Goal: Transaction & Acquisition: Purchase product/service

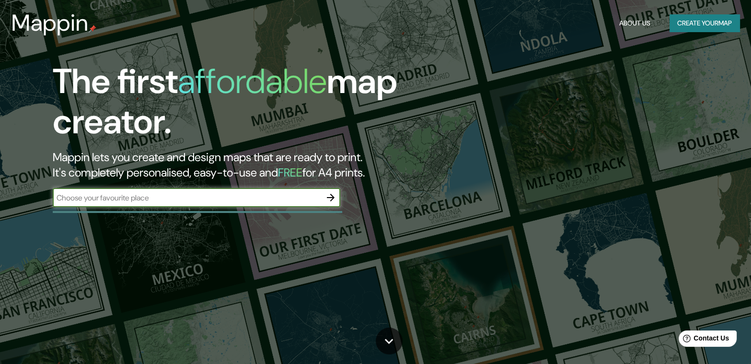
click at [219, 198] on input "text" at bounding box center [187, 197] width 268 height 11
click at [242, 197] on input "text" at bounding box center [187, 197] width 268 height 11
click at [316, 198] on input "text" at bounding box center [187, 197] width 268 height 11
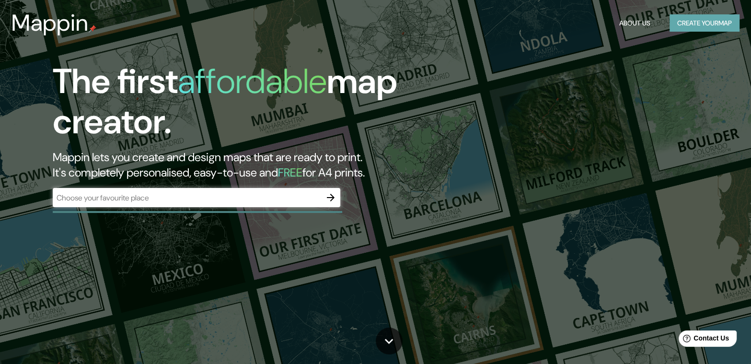
click at [719, 25] on button "Create your map" at bounding box center [704, 23] width 70 height 18
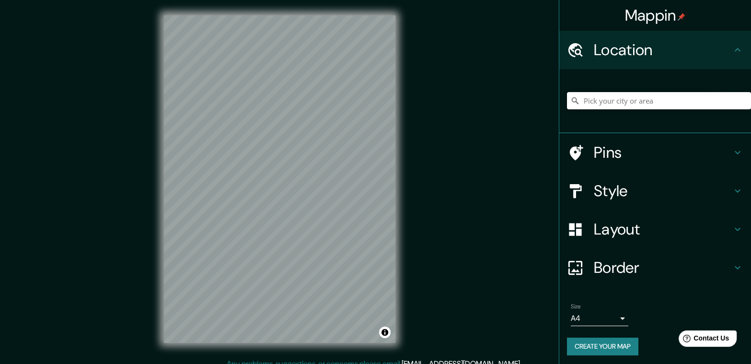
click at [631, 100] on input "Pick your city or area" at bounding box center [659, 100] width 184 height 17
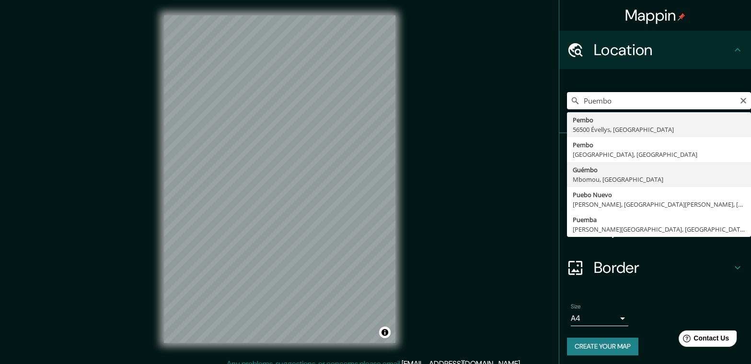
scroll to position [2, 0]
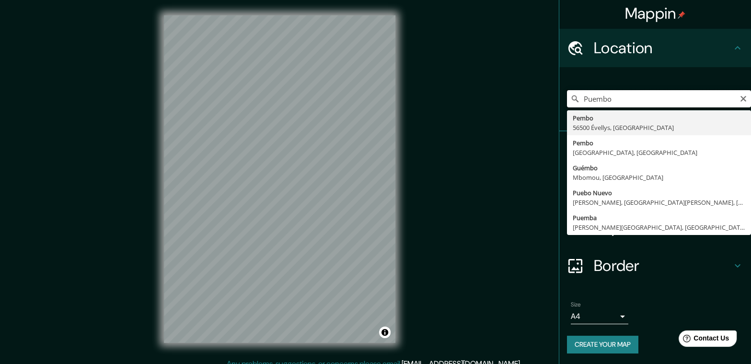
drag, startPoint x: 647, startPoint y: 97, endPoint x: 508, endPoint y: 101, distance: 139.5
click at [508, 101] on div "Mappin Location Puembo Pembo 56500 Évellys, Francia Pembo Macati, Filipinas Gué…" at bounding box center [375, 186] width 751 height 373
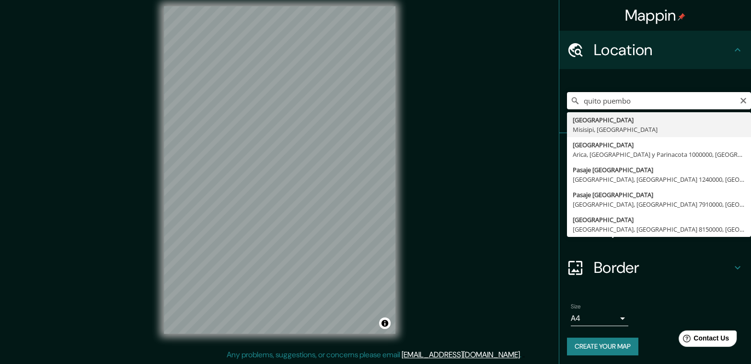
scroll to position [0, 0]
drag, startPoint x: 657, startPoint y: 99, endPoint x: 597, endPoint y: 101, distance: 60.4
click at [597, 101] on input "quito puembo" at bounding box center [659, 100] width 184 height 17
type input "[GEOGRAPHIC_DATA], [GEOGRAPHIC_DATA], [GEOGRAPHIC_DATA]"
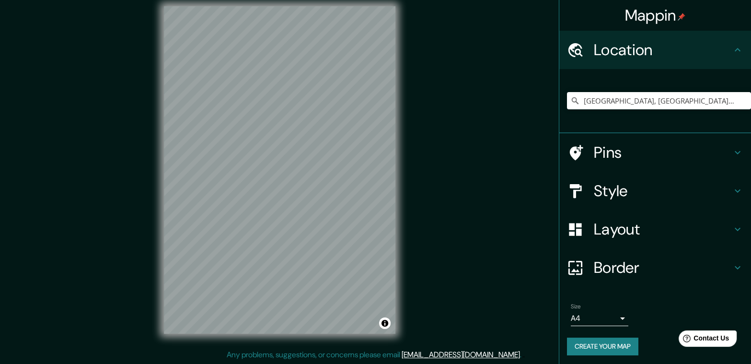
click at [619, 152] on h4 "Pins" at bounding box center [663, 152] width 138 height 19
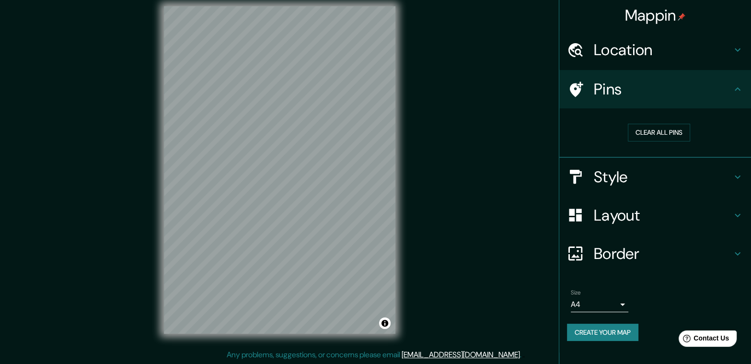
click at [525, 137] on div "Mappin Location [GEOGRAPHIC_DATA], [GEOGRAPHIC_DATA], [GEOGRAPHIC_DATA] Pins Cl…" at bounding box center [375, 177] width 751 height 373
click at [738, 90] on icon at bounding box center [737, 88] width 11 height 11
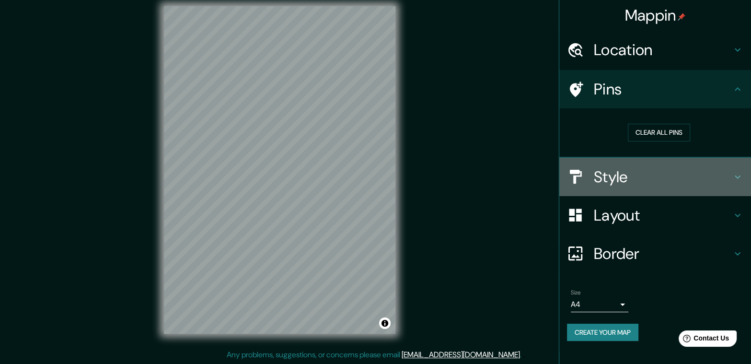
click at [718, 180] on h4 "Style" at bounding box center [663, 176] width 138 height 19
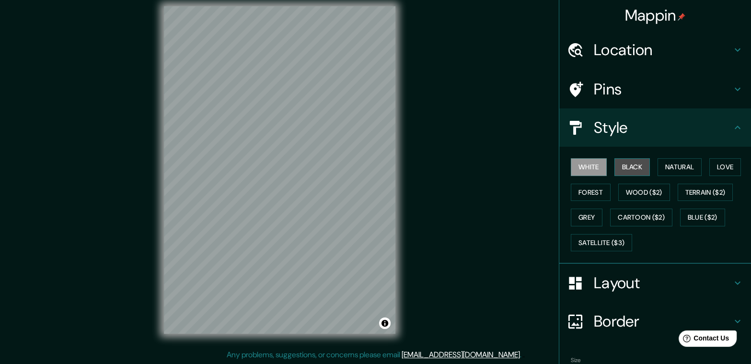
click at [628, 174] on button "Black" at bounding box center [632, 167] width 36 height 18
click at [661, 165] on button "Natural" at bounding box center [679, 167] width 44 height 18
click at [141, 206] on div "Mappin Location Quito, Pichincha, Ecuador Pins Style White Black Natural Love F…" at bounding box center [375, 177] width 751 height 373
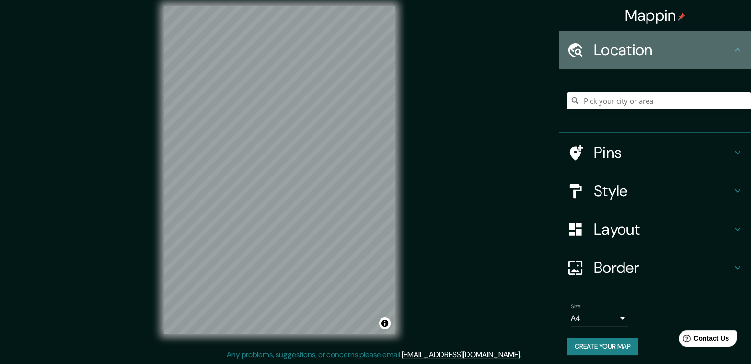
click at [712, 48] on h4 "Location" at bounding box center [663, 49] width 138 height 19
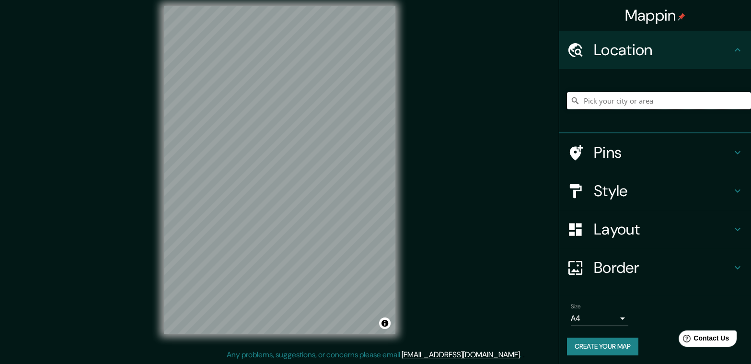
click at [674, 104] on input "Pick your city or area" at bounding box center [659, 100] width 184 height 17
click at [667, 98] on input "Pick your city or area" at bounding box center [659, 100] width 184 height 17
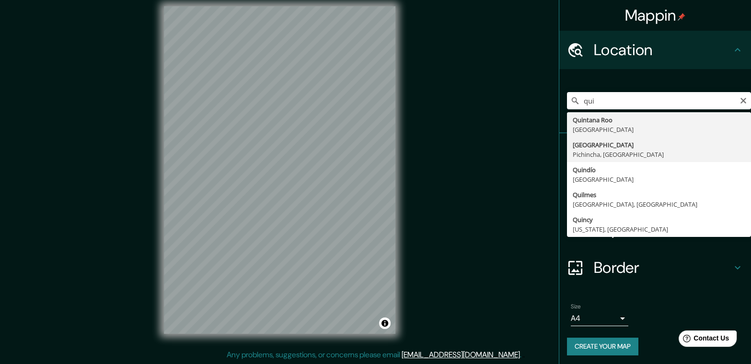
type input "[GEOGRAPHIC_DATA], [GEOGRAPHIC_DATA], [GEOGRAPHIC_DATA]"
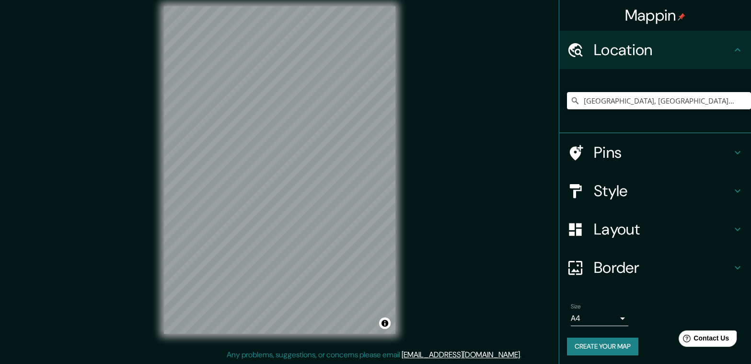
click at [214, 351] on div "Mappin Location [GEOGRAPHIC_DATA], [GEOGRAPHIC_DATA], [GEOGRAPHIC_DATA] Pins St…" at bounding box center [375, 177] width 751 height 373
click at [607, 317] on body "Mappin Location [GEOGRAPHIC_DATA], [GEOGRAPHIC_DATA], [GEOGRAPHIC_DATA] Pins St…" at bounding box center [375, 173] width 751 height 364
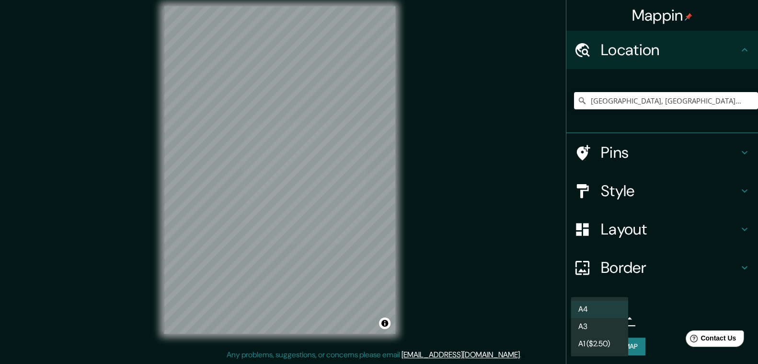
click at [607, 315] on li "A4" at bounding box center [599, 308] width 57 height 17
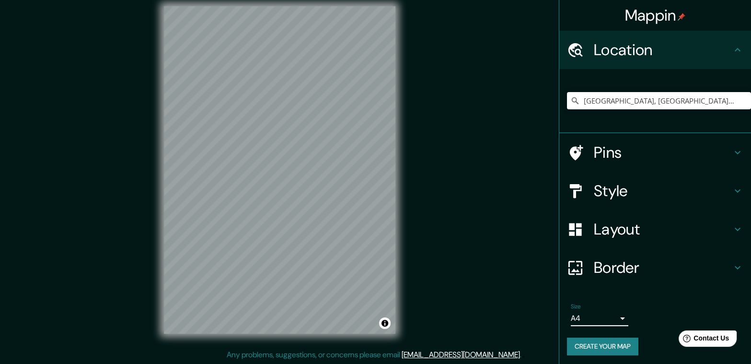
click at [629, 192] on h4 "Style" at bounding box center [663, 190] width 138 height 19
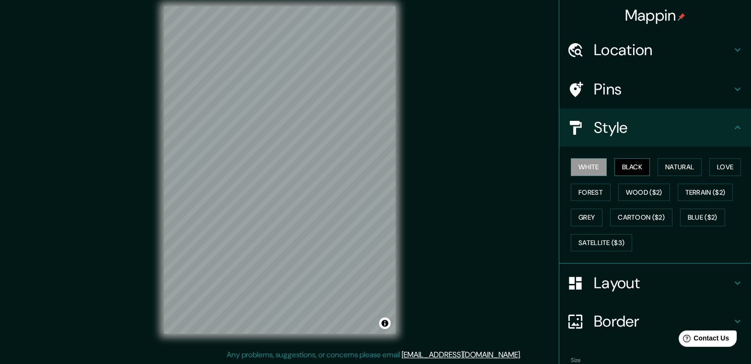
click at [630, 170] on button "Black" at bounding box center [632, 167] width 36 height 18
click at [667, 165] on button "Natural" at bounding box center [679, 167] width 44 height 18
click at [714, 162] on button "Love" at bounding box center [725, 167] width 32 height 18
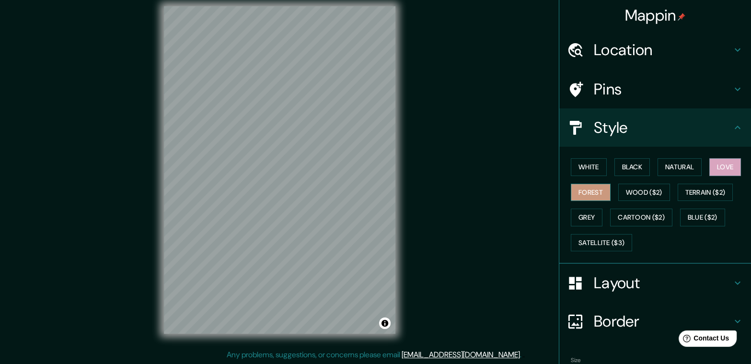
click at [587, 198] on button "Forest" at bounding box center [591, 193] width 40 height 18
click at [637, 193] on button "Wood ($2)" at bounding box center [644, 193] width 52 height 18
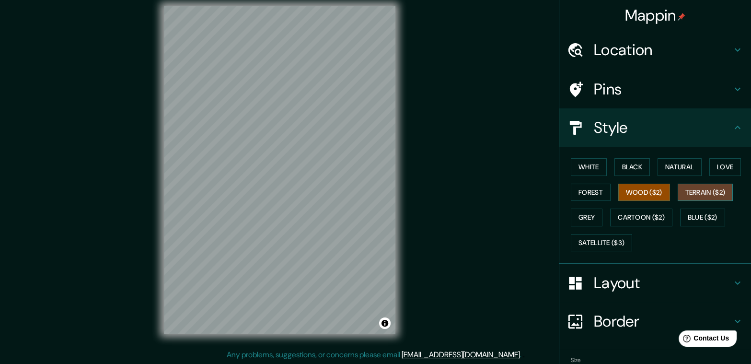
click at [701, 194] on button "Terrain ($2)" at bounding box center [705, 193] width 56 height 18
click at [584, 220] on button "Grey" at bounding box center [587, 217] width 32 height 18
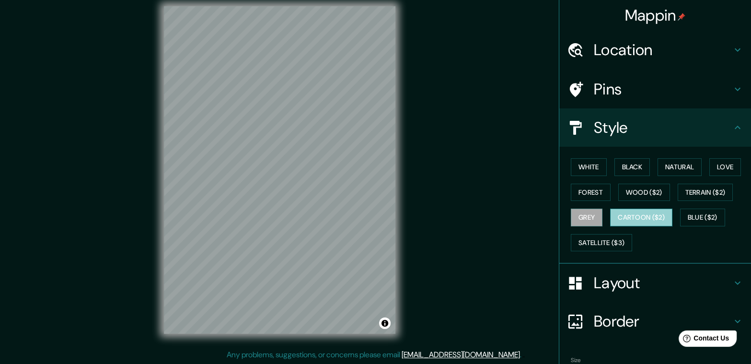
click at [626, 216] on button "Cartoon ($2)" at bounding box center [641, 217] width 62 height 18
click at [587, 220] on button "Grey" at bounding box center [587, 217] width 32 height 18
click at [590, 169] on button "White" at bounding box center [589, 167] width 36 height 18
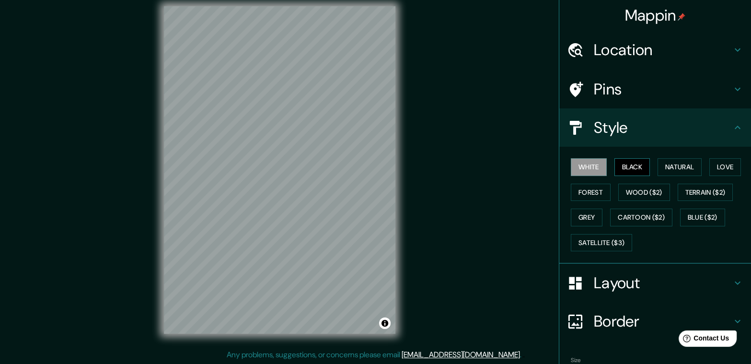
click at [614, 166] on button "Black" at bounding box center [632, 167] width 36 height 18
click at [665, 278] on h4 "Layout" at bounding box center [663, 282] width 138 height 19
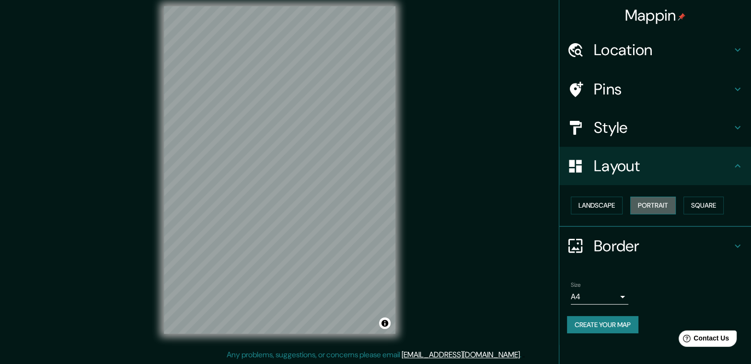
click at [645, 208] on button "Portrait" at bounding box center [653, 205] width 46 height 18
click at [610, 208] on button "Landscape" at bounding box center [597, 205] width 52 height 18
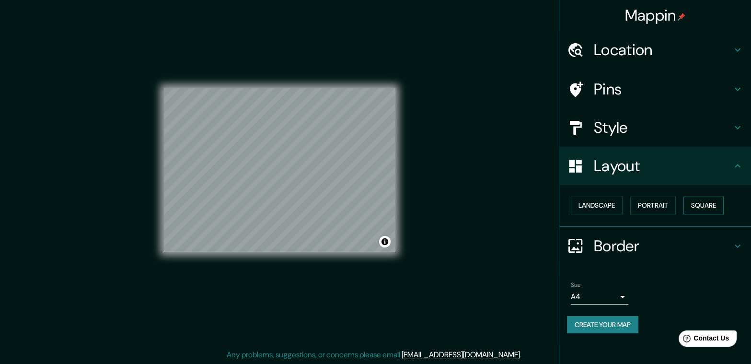
click at [710, 202] on button "Square" at bounding box center [703, 205] width 40 height 18
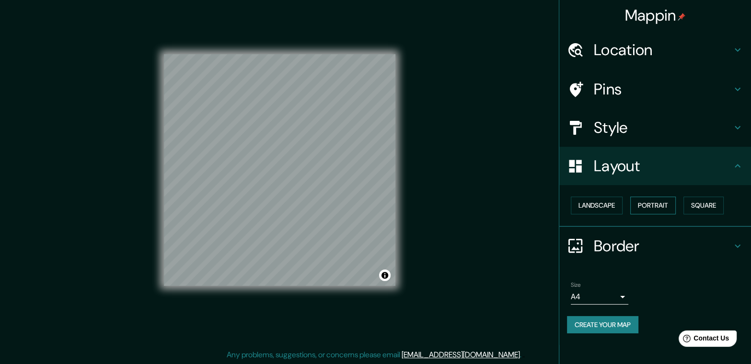
click at [661, 206] on button "Portrait" at bounding box center [653, 205] width 46 height 18
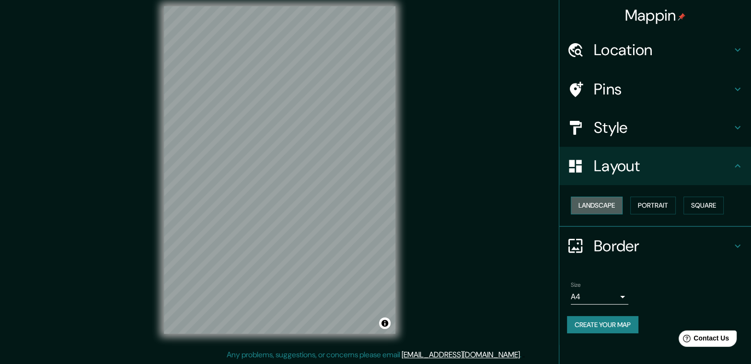
click at [614, 209] on button "Landscape" at bounding box center [597, 205] width 52 height 18
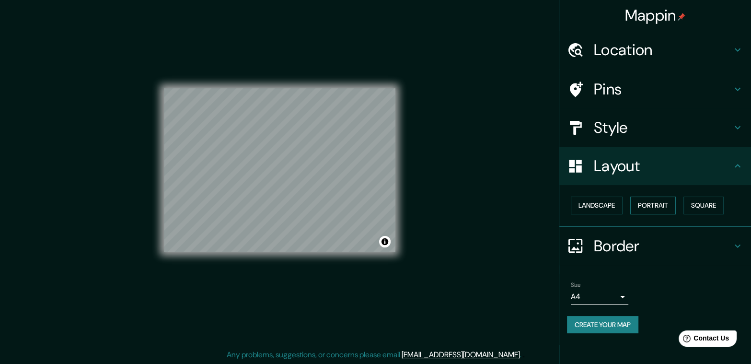
click at [661, 206] on button "Portrait" at bounding box center [653, 205] width 46 height 18
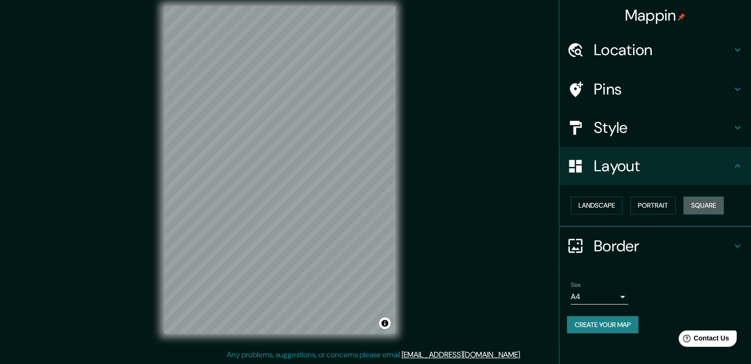
click at [701, 206] on button "Square" at bounding box center [703, 205] width 40 height 18
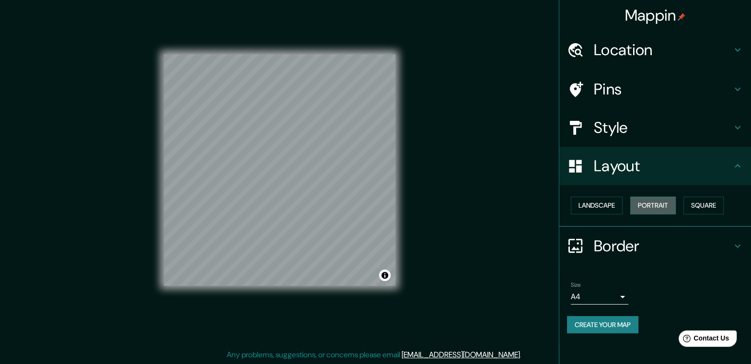
click at [667, 207] on button "Portrait" at bounding box center [653, 205] width 46 height 18
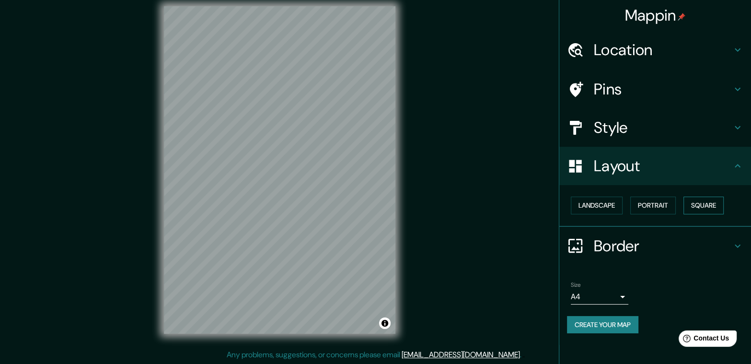
click at [703, 202] on button "Square" at bounding box center [703, 205] width 40 height 18
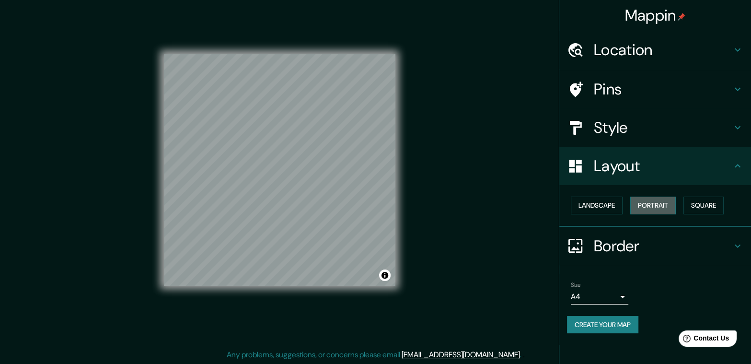
click at [666, 202] on button "Portrait" at bounding box center [653, 205] width 46 height 18
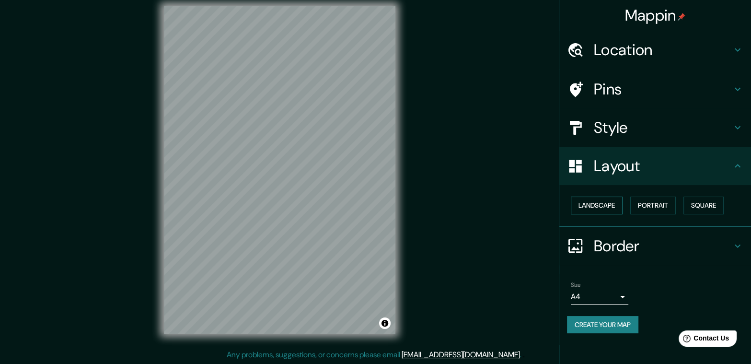
click at [603, 207] on button "Landscape" at bounding box center [597, 205] width 52 height 18
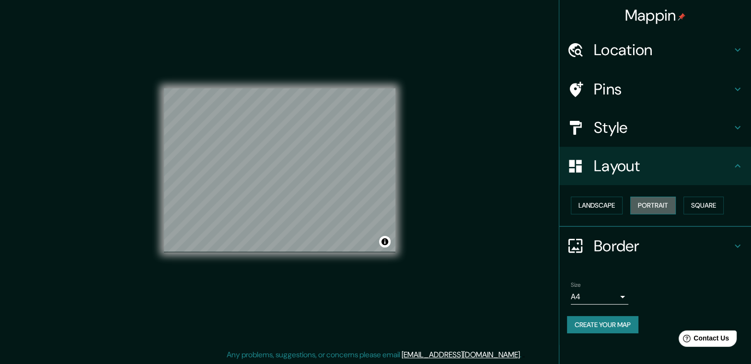
click at [644, 206] on button "Portrait" at bounding box center [653, 205] width 46 height 18
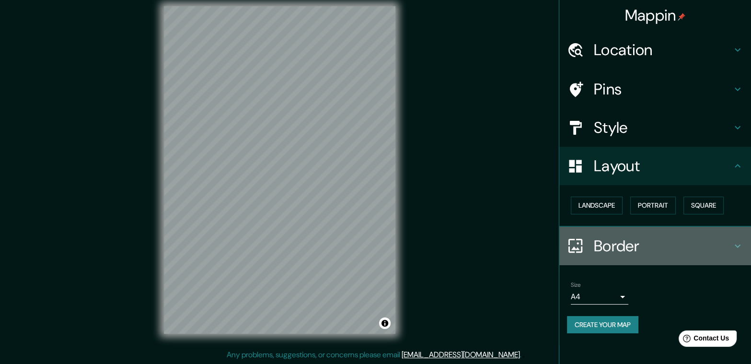
click at [677, 235] on div "Border" at bounding box center [655, 246] width 192 height 38
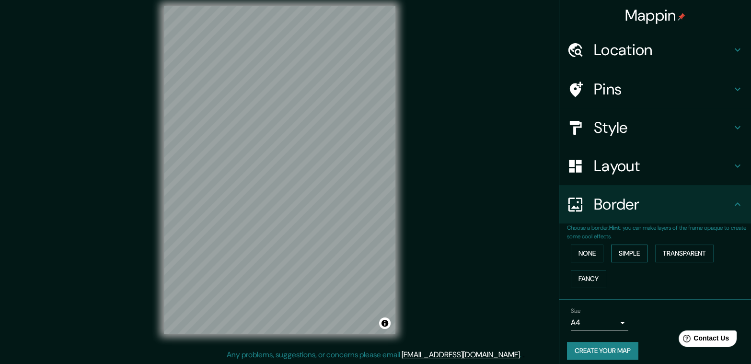
click at [615, 252] on button "Simple" at bounding box center [629, 253] width 36 height 18
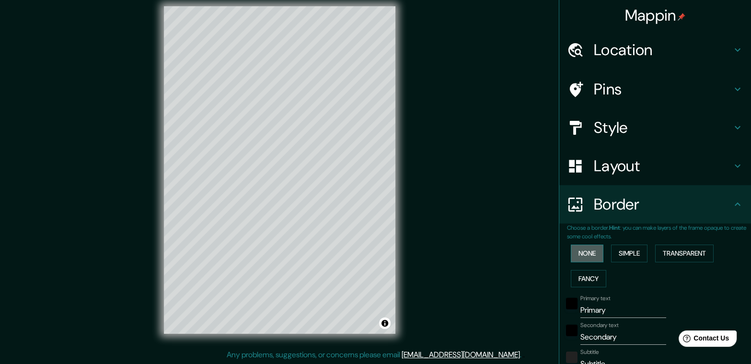
click at [586, 255] on button "None" at bounding box center [587, 253] width 33 height 18
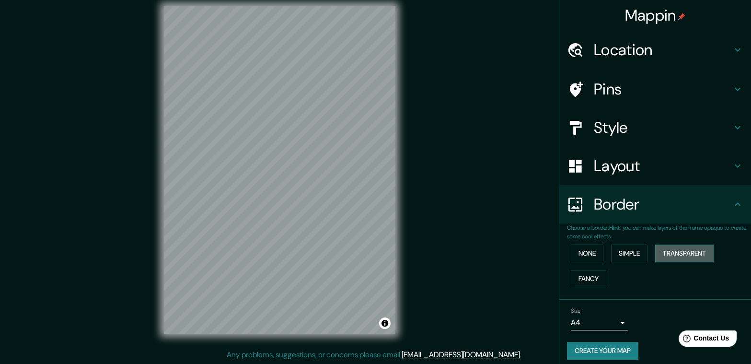
click at [683, 253] on button "Transparent" at bounding box center [684, 253] width 58 height 18
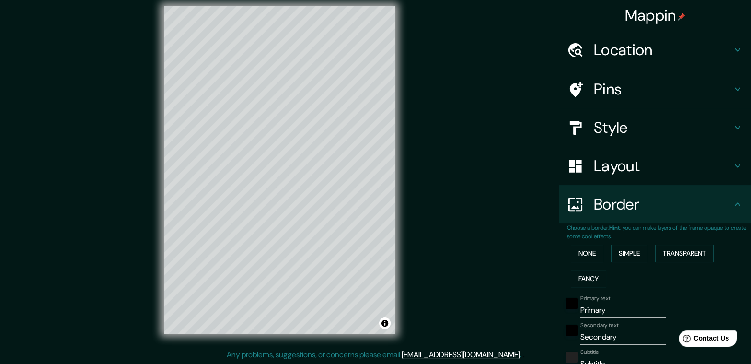
click at [575, 275] on button "Fancy" at bounding box center [588, 279] width 35 height 18
click at [575, 261] on button "None" at bounding box center [587, 253] width 33 height 18
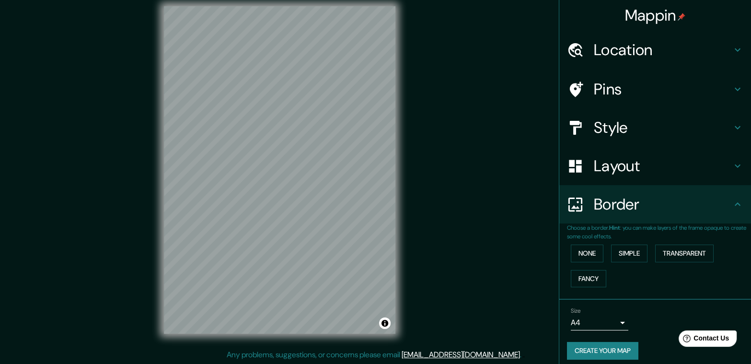
click at [600, 347] on button "Create your map" at bounding box center [602, 351] width 71 height 18
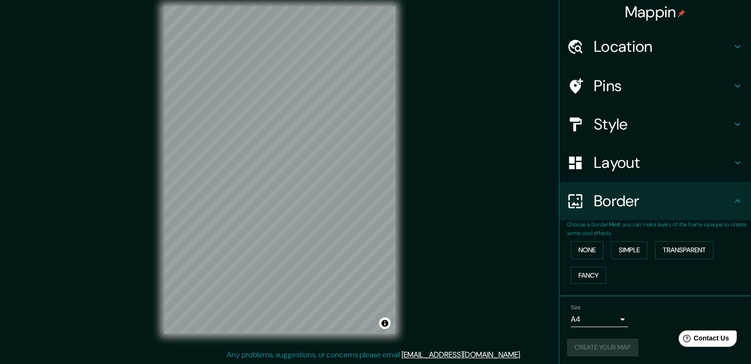
scroll to position [6, 0]
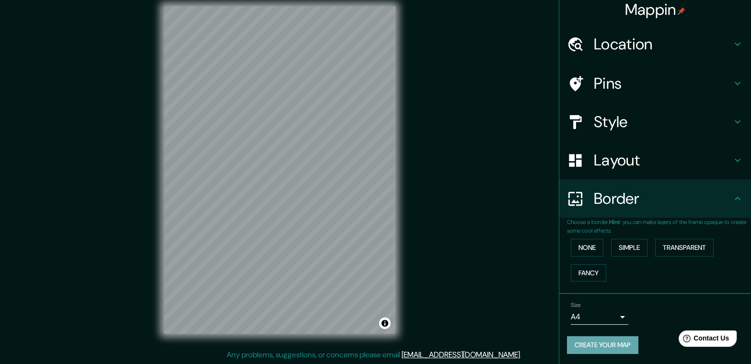
click at [616, 346] on button "Create your map" at bounding box center [602, 345] width 71 height 18
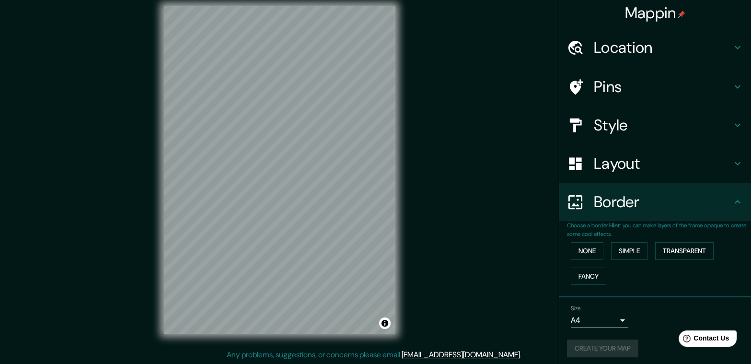
scroll to position [0, 0]
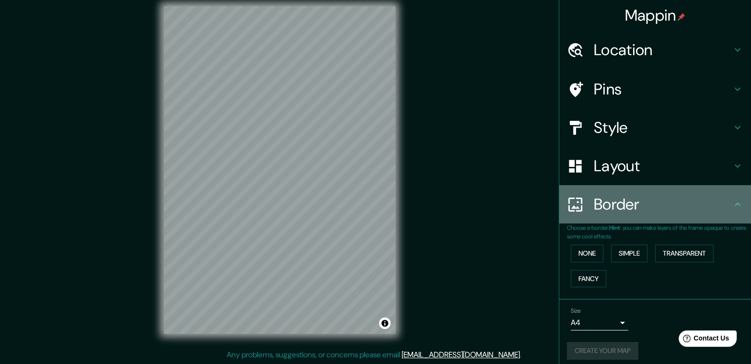
click at [739, 201] on div "Border" at bounding box center [655, 204] width 192 height 38
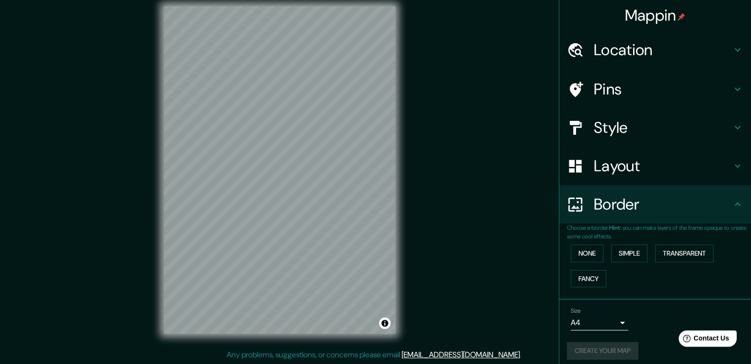
click at [732, 201] on icon at bounding box center [737, 203] width 11 height 11
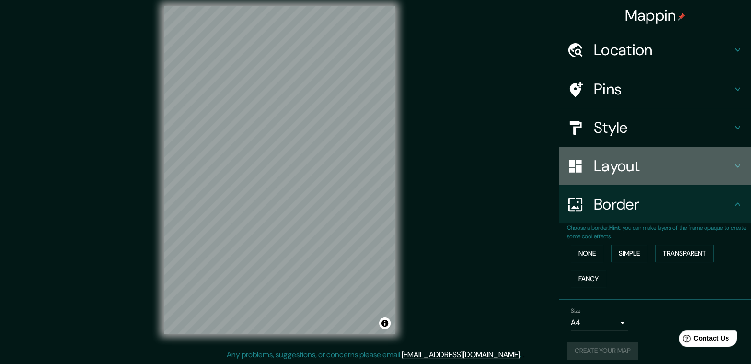
click at [725, 174] on div "Layout" at bounding box center [655, 166] width 192 height 38
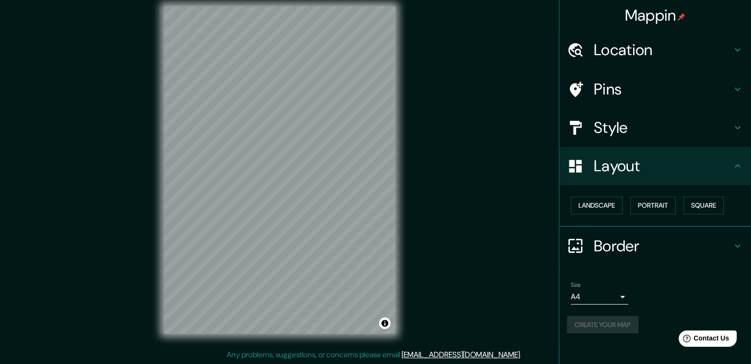
click at [723, 130] on h4 "Style" at bounding box center [663, 127] width 138 height 19
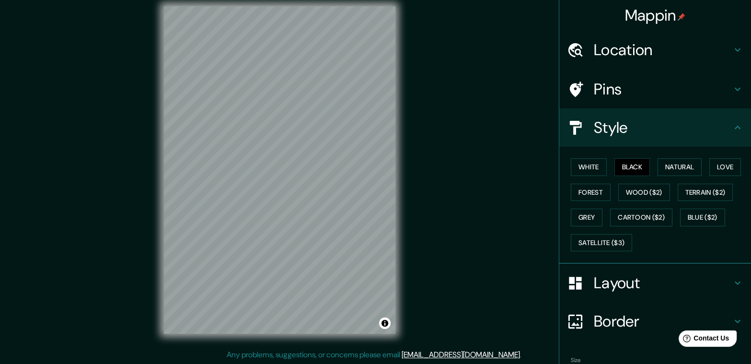
click at [705, 75] on div "Pins" at bounding box center [655, 89] width 192 height 38
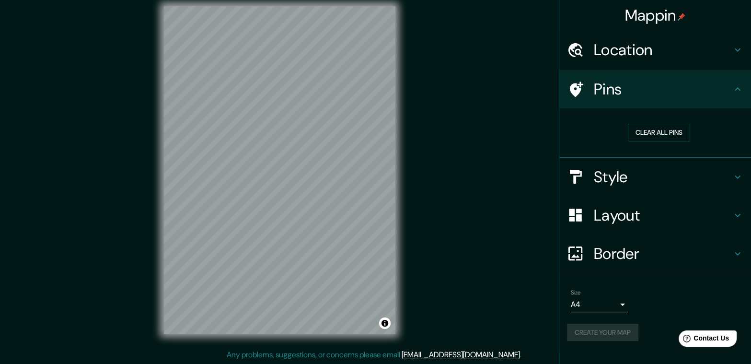
click at [732, 46] on icon at bounding box center [737, 49] width 11 height 11
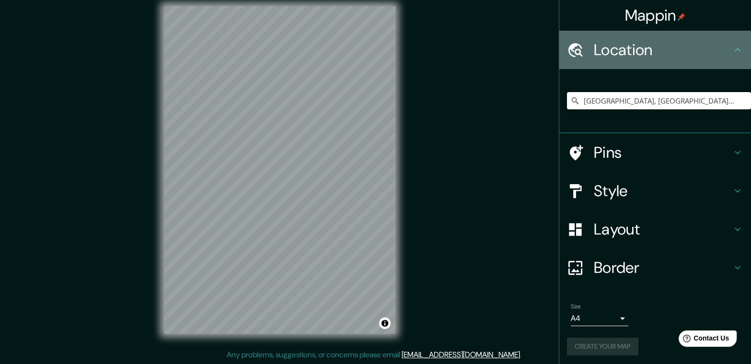
click at [732, 46] on icon at bounding box center [737, 49] width 11 height 11
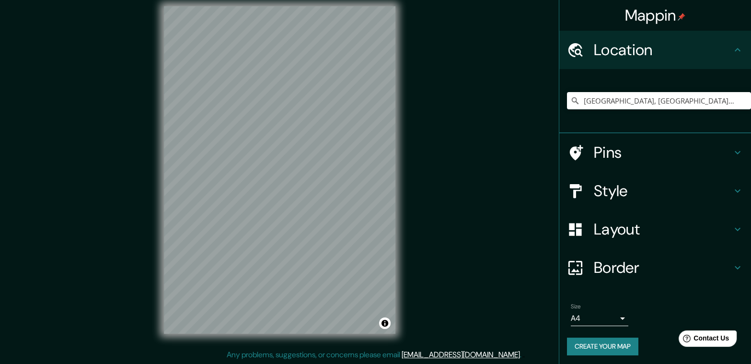
click at [620, 347] on button "Create your map" at bounding box center [602, 346] width 71 height 18
click at [456, 314] on div "Mappin Location [GEOGRAPHIC_DATA], [GEOGRAPHIC_DATA], [GEOGRAPHIC_DATA] Pins St…" at bounding box center [375, 177] width 751 height 373
click at [600, 344] on div "Create your map" at bounding box center [655, 346] width 176 height 18
click at [486, 315] on div "Mappin Location [GEOGRAPHIC_DATA], [GEOGRAPHIC_DATA], [GEOGRAPHIC_DATA] Pins St…" at bounding box center [375, 177] width 751 height 373
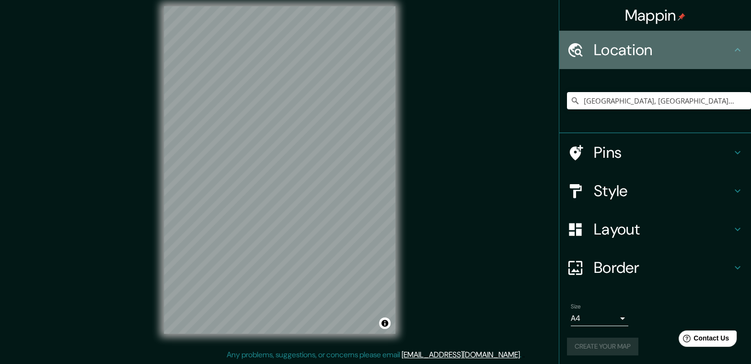
click at [664, 46] on h4 "Location" at bounding box center [663, 49] width 138 height 19
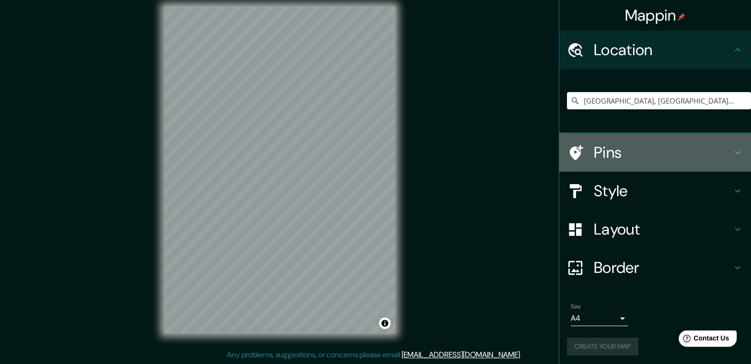
click at [651, 159] on h4 "Pins" at bounding box center [663, 152] width 138 height 19
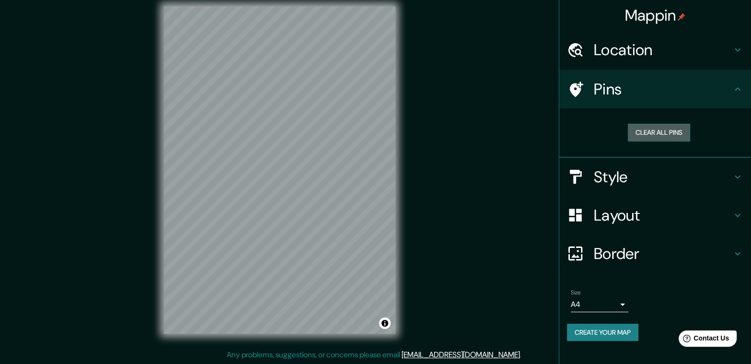
click at [665, 131] on button "Clear all pins" at bounding box center [659, 133] width 62 height 18
click at [530, 146] on div "Mappin Location [GEOGRAPHIC_DATA], [GEOGRAPHIC_DATA], [GEOGRAPHIC_DATA] Pins Cl…" at bounding box center [375, 177] width 751 height 373
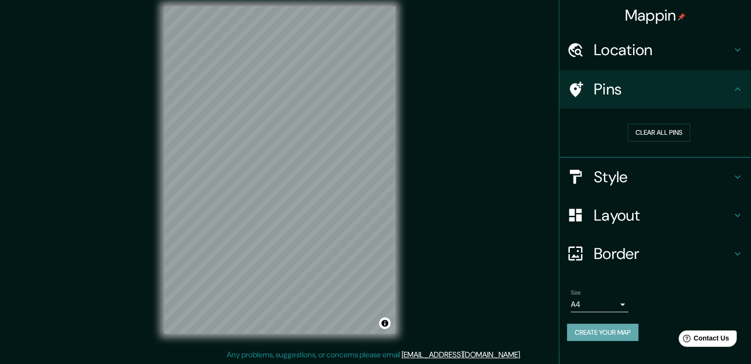
click at [592, 330] on button "Create your map" at bounding box center [602, 332] width 71 height 18
click at [460, 236] on div "Mappin Location [GEOGRAPHIC_DATA], [GEOGRAPHIC_DATA], [GEOGRAPHIC_DATA] Pins Cl…" at bounding box center [375, 177] width 751 height 373
drag, startPoint x: 402, startPoint y: 182, endPoint x: 387, endPoint y: 322, distance: 141.2
click at [387, 322] on button "Toggle attribution" at bounding box center [384, 322] width 11 height 11
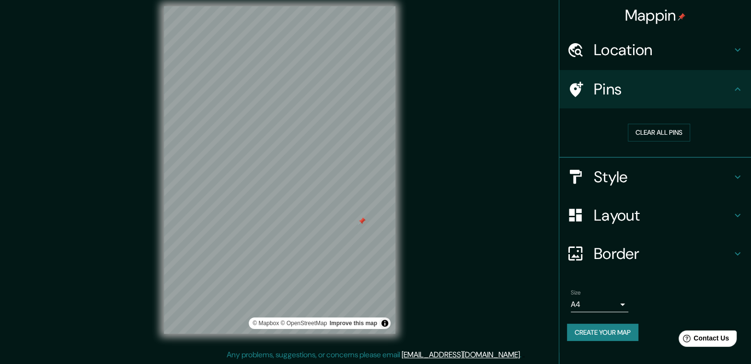
click at [729, 50] on h4 "Location" at bounding box center [663, 49] width 138 height 19
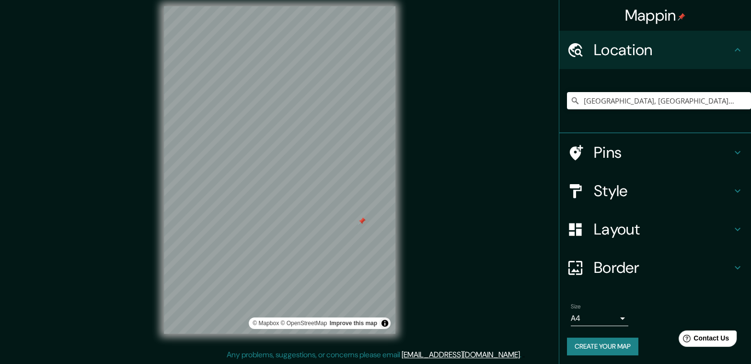
click at [735, 50] on icon at bounding box center [738, 49] width 6 height 3
click at [615, 350] on button "Create your map" at bounding box center [602, 346] width 71 height 18
click at [364, 226] on div at bounding box center [364, 225] width 8 height 8
click at [359, 231] on div at bounding box center [358, 228] width 8 height 8
click at [364, 230] on div at bounding box center [362, 229] width 8 height 8
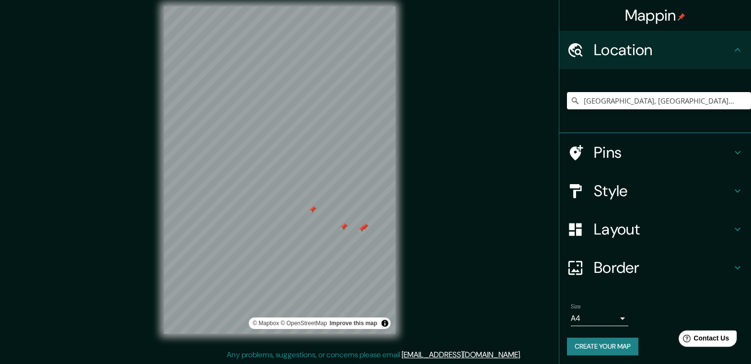
click at [364, 230] on div at bounding box center [362, 229] width 8 height 8
click at [364, 230] on div at bounding box center [365, 227] width 8 height 8
click at [319, 228] on div at bounding box center [320, 227] width 8 height 8
click at [255, 195] on div at bounding box center [257, 192] width 8 height 8
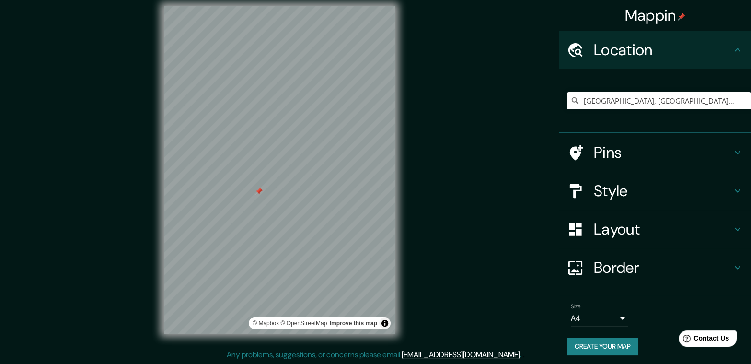
click at [258, 193] on div at bounding box center [259, 191] width 8 height 8
click at [263, 191] on div at bounding box center [262, 189] width 8 height 8
click at [319, 234] on div at bounding box center [320, 233] width 8 height 8
click at [295, 0] on html "Mappin Location [GEOGRAPHIC_DATA], [GEOGRAPHIC_DATA], [GEOGRAPHIC_DATA] Pins St…" at bounding box center [375, 173] width 751 height 364
click at [597, 342] on button "Create your map" at bounding box center [602, 346] width 71 height 18
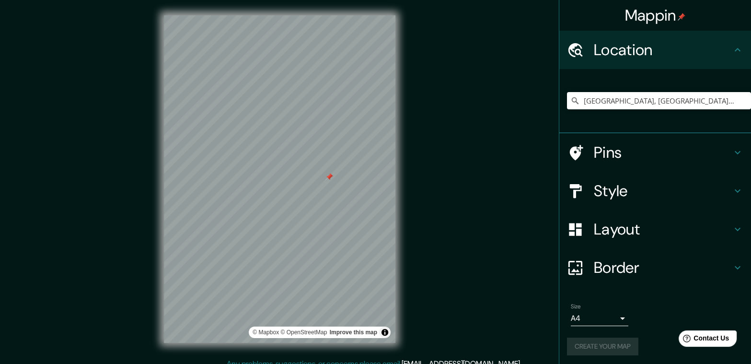
click at [329, 176] on div at bounding box center [329, 177] width 8 height 8
click at [227, 296] on div at bounding box center [230, 294] width 8 height 8
drag, startPoint x: 227, startPoint y: 296, endPoint x: 617, endPoint y: 347, distance: 393.3
click at [617, 347] on button "Create your map" at bounding box center [602, 346] width 71 height 18
click at [15, 363] on img at bounding box center [12, 368] width 8 height 8
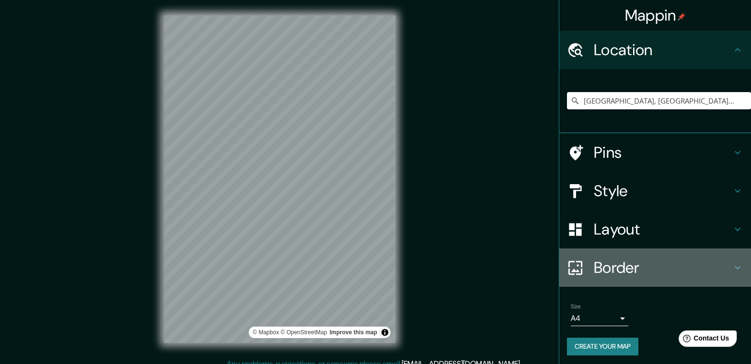
click at [640, 275] on h4 "Border" at bounding box center [663, 267] width 138 height 19
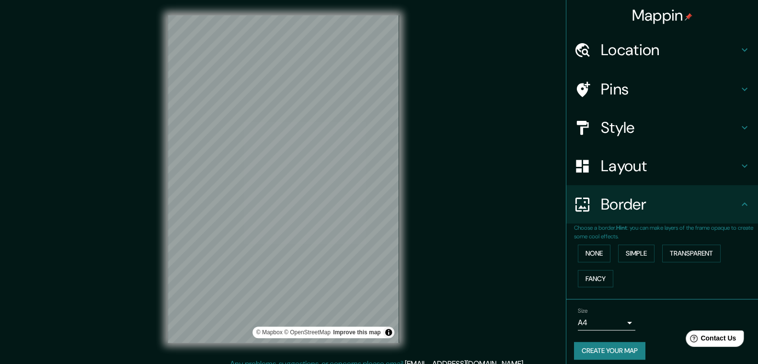
click at [619, 324] on body "Mappin Location [GEOGRAPHIC_DATA], [GEOGRAPHIC_DATA], [GEOGRAPHIC_DATA] Pins St…" at bounding box center [379, 182] width 758 height 364
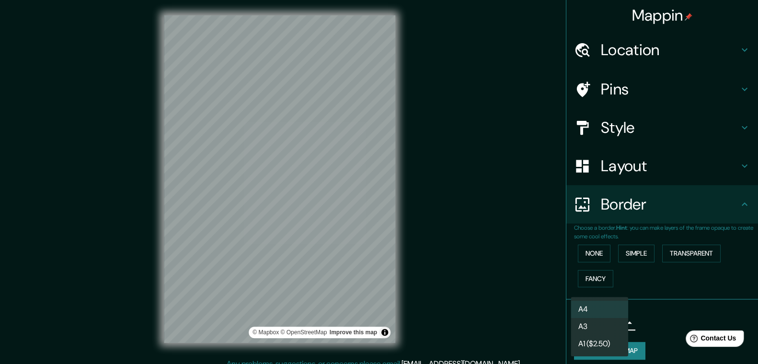
click at [609, 324] on li "A3" at bounding box center [599, 326] width 57 height 17
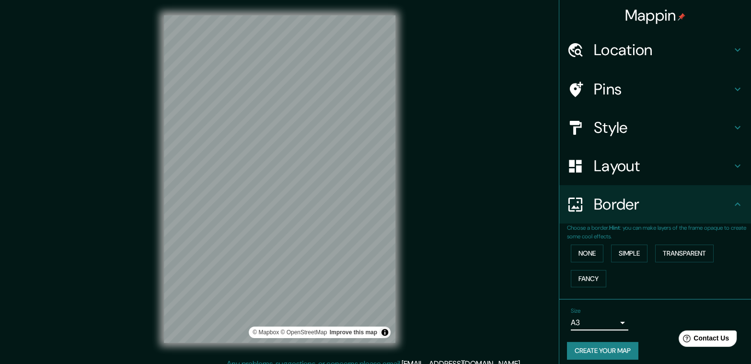
click at [594, 319] on body "Mappin Location [GEOGRAPHIC_DATA], [GEOGRAPHIC_DATA], [GEOGRAPHIC_DATA] Pins St…" at bounding box center [375, 182] width 751 height 364
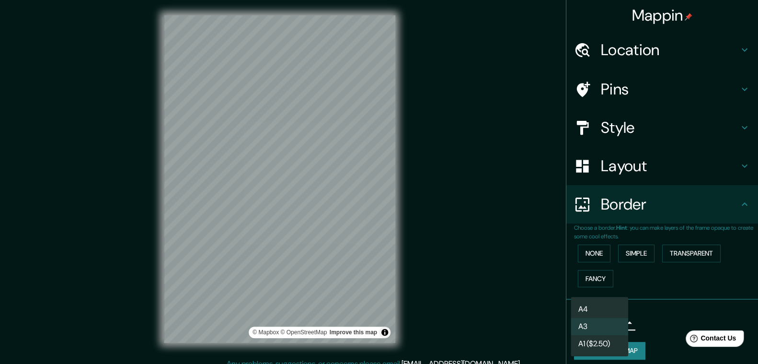
click at [596, 311] on li "A4" at bounding box center [599, 308] width 57 height 17
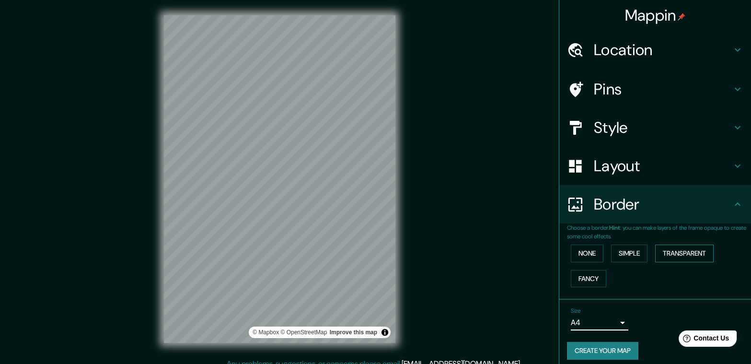
click at [677, 253] on button "Transparent" at bounding box center [684, 253] width 58 height 18
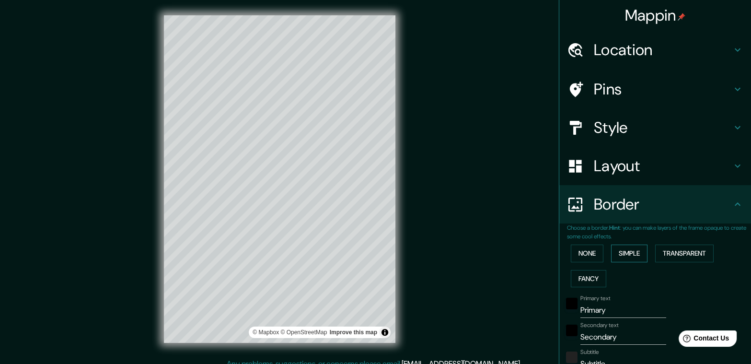
click at [641, 253] on button "Simple" at bounding box center [629, 253] width 36 height 18
click at [662, 249] on button "Transparent" at bounding box center [684, 253] width 58 height 18
click at [581, 252] on button "None" at bounding box center [587, 253] width 33 height 18
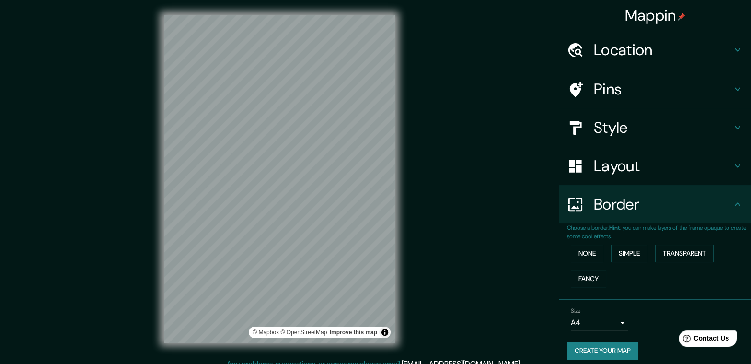
click at [577, 277] on button "Fancy" at bounding box center [588, 279] width 35 height 18
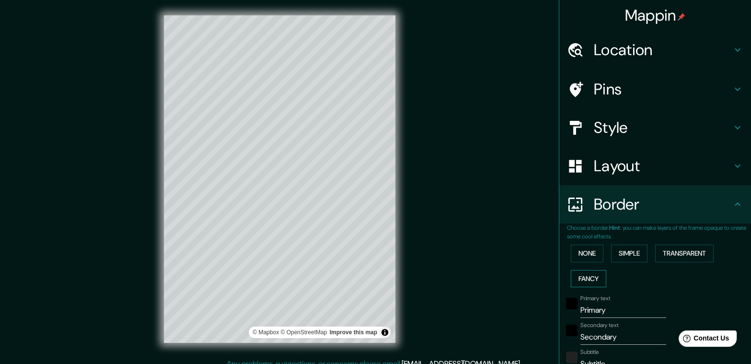
click at [577, 277] on button "Fancy" at bounding box center [588, 279] width 35 height 18
type input "193"
type input "39"
type input "19"
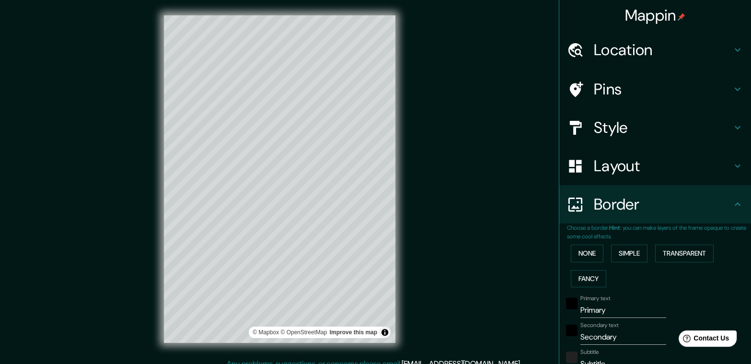
click at [576, 266] on div "None Simple Transparent Fancy" at bounding box center [659, 266] width 184 height 50
click at [578, 264] on div "None Simple Transparent Fancy" at bounding box center [659, 266] width 184 height 50
click at [583, 259] on button "None" at bounding box center [587, 253] width 33 height 18
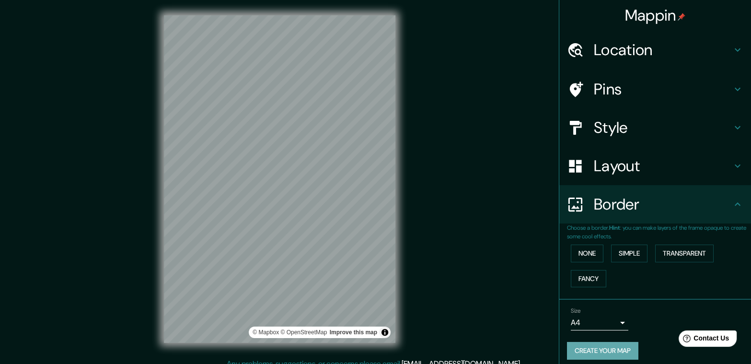
click at [592, 347] on button "Create your map" at bounding box center [602, 351] width 71 height 18
click at [704, 166] on h4 "Layout" at bounding box center [663, 165] width 138 height 19
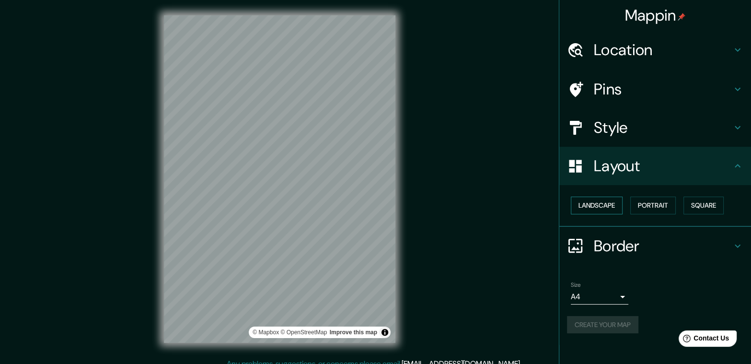
click at [617, 206] on button "Landscape" at bounding box center [597, 205] width 52 height 18
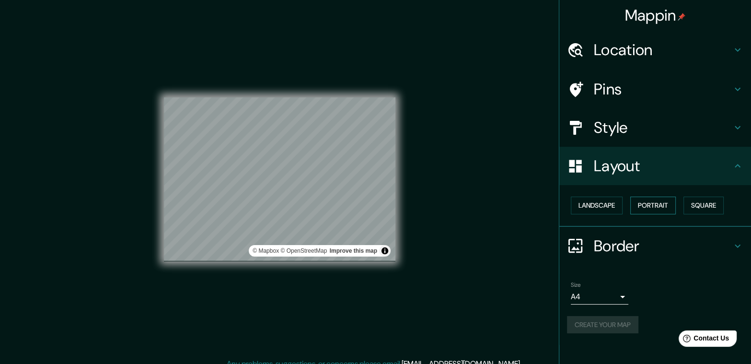
click at [654, 206] on button "Portrait" at bounding box center [653, 205] width 46 height 18
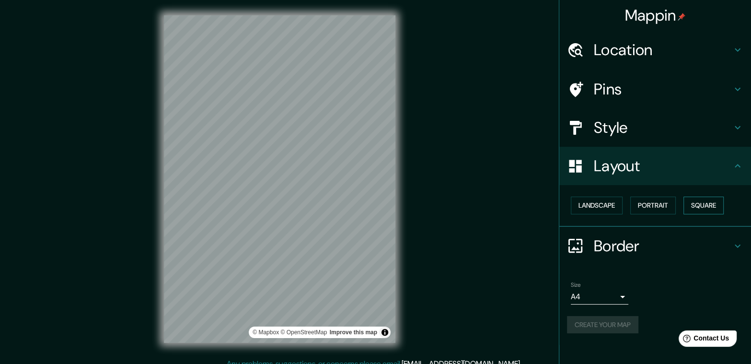
click at [694, 204] on button "Square" at bounding box center [703, 205] width 40 height 18
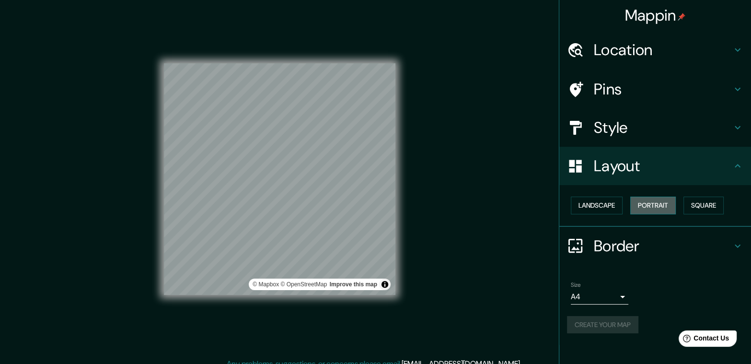
click at [662, 207] on button "Portrait" at bounding box center [653, 205] width 46 height 18
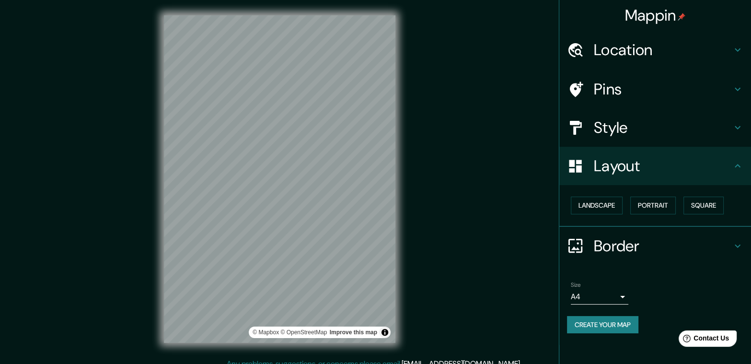
click at [698, 234] on div "Border" at bounding box center [655, 246] width 192 height 38
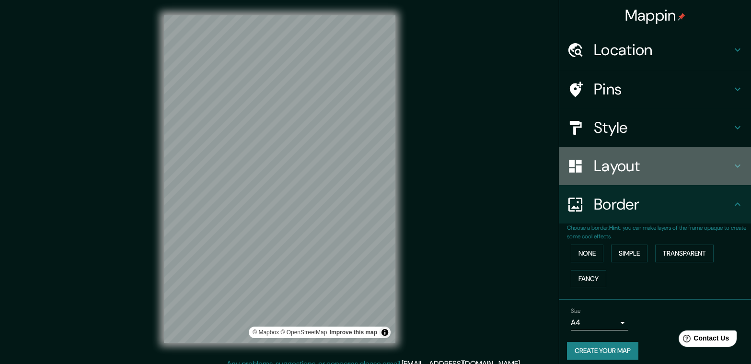
click at [706, 157] on h4 "Layout" at bounding box center [663, 165] width 138 height 19
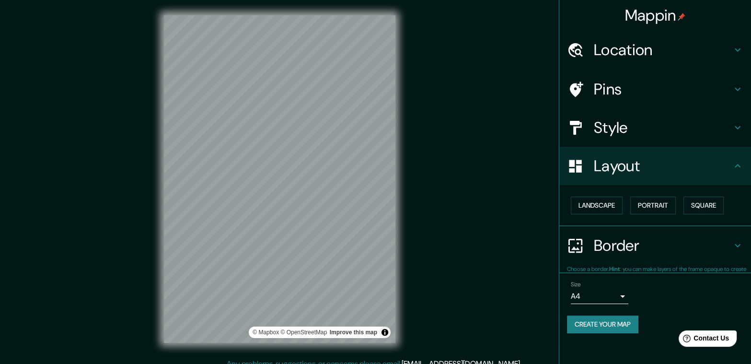
click at [706, 140] on div "Style" at bounding box center [655, 127] width 192 height 38
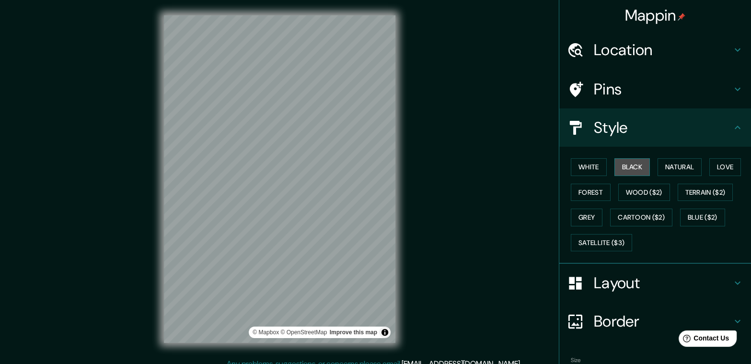
click at [621, 165] on button "Black" at bounding box center [632, 167] width 36 height 18
click at [593, 170] on button "White" at bounding box center [589, 167] width 36 height 18
click at [615, 168] on button "Black" at bounding box center [632, 167] width 36 height 18
click at [695, 162] on button "Natural" at bounding box center [679, 167] width 44 height 18
click at [622, 166] on button "Black" at bounding box center [632, 167] width 36 height 18
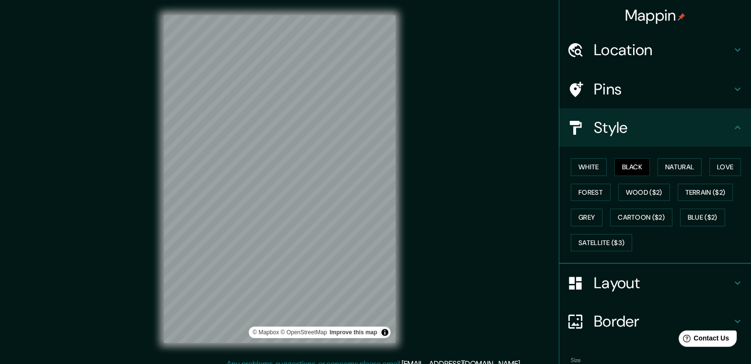
click at [658, 87] on h4 "Pins" at bounding box center [663, 89] width 138 height 19
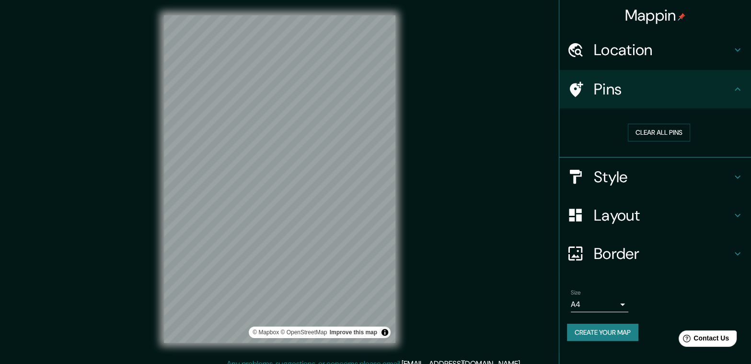
click at [636, 327] on button "Create your map" at bounding box center [602, 332] width 71 height 18
click at [601, 332] on button "Create your map" at bounding box center [602, 332] width 71 height 18
click at [495, 299] on div "Mappin Location [GEOGRAPHIC_DATA], [GEOGRAPHIC_DATA], [GEOGRAPHIC_DATA] Pins Cl…" at bounding box center [375, 186] width 751 height 373
click at [575, 335] on button "Create your map" at bounding box center [602, 332] width 71 height 18
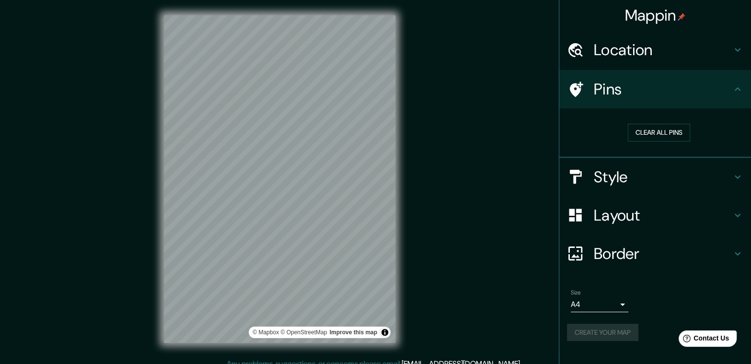
click at [640, 16] on h4 "Mappin" at bounding box center [655, 15] width 61 height 19
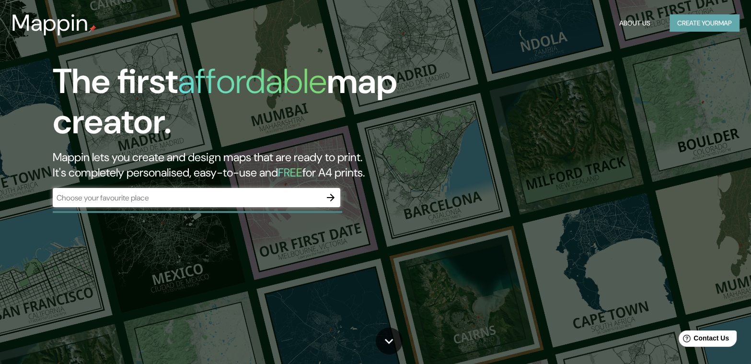
click at [698, 22] on button "Create your map" at bounding box center [704, 23] width 70 height 18
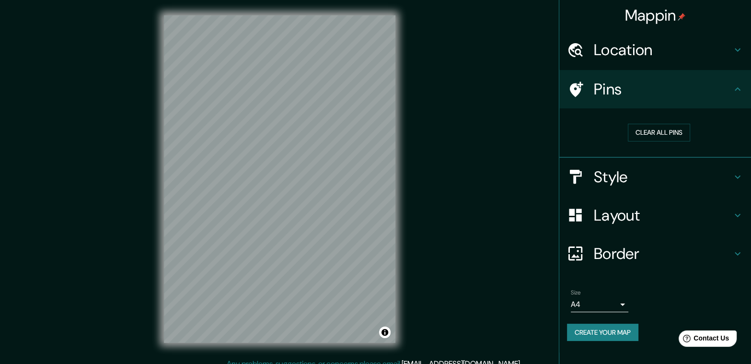
click at [663, 51] on h4 "Location" at bounding box center [663, 49] width 138 height 19
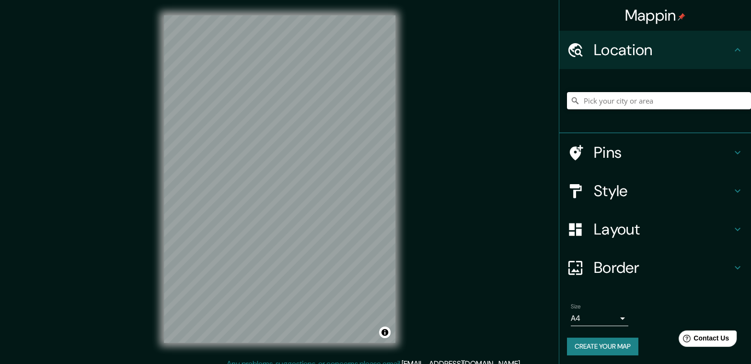
click at [625, 92] on input "Pick your city or area" at bounding box center [659, 100] width 184 height 17
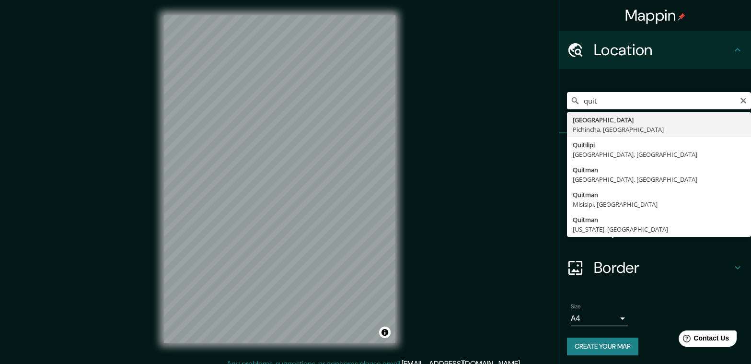
type input "[GEOGRAPHIC_DATA], [GEOGRAPHIC_DATA], [GEOGRAPHIC_DATA]"
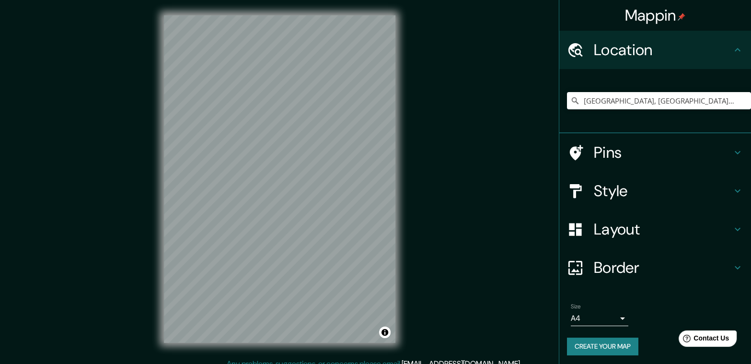
click at [596, 343] on button "Create your map" at bounding box center [602, 346] width 71 height 18
click at [614, 349] on button "Create your map" at bounding box center [602, 346] width 71 height 18
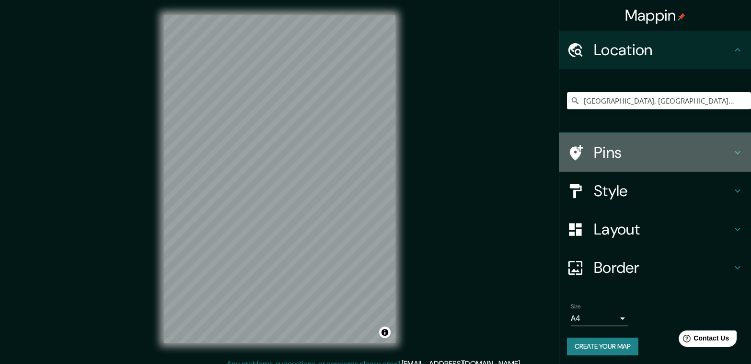
click at [671, 158] on h4 "Pins" at bounding box center [663, 152] width 138 height 19
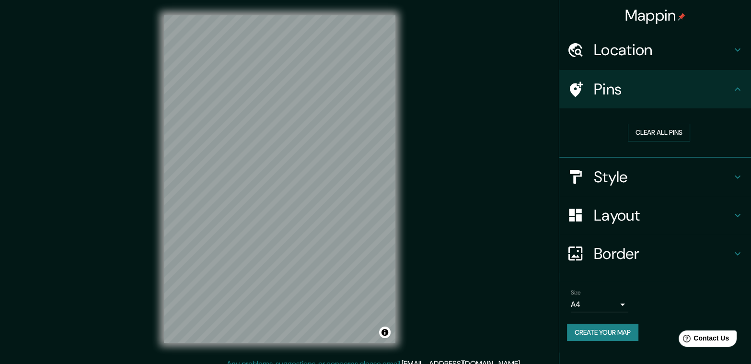
click at [719, 80] on h4 "Pins" at bounding box center [663, 89] width 138 height 19
click at [617, 335] on button "Create your map" at bounding box center [602, 332] width 71 height 18
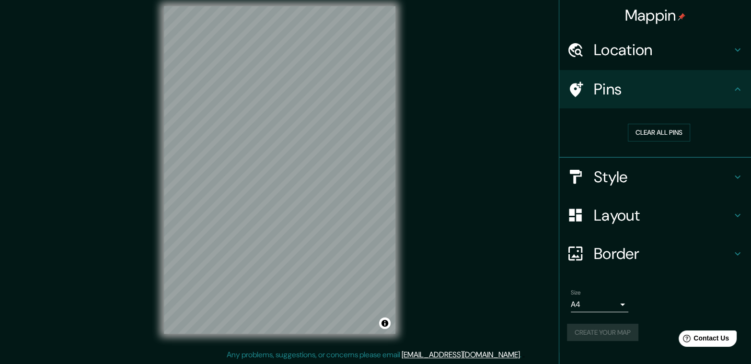
click at [613, 330] on div "Create your map" at bounding box center [655, 332] width 176 height 18
click at [383, 324] on button "Toggle attribution" at bounding box center [384, 322] width 11 height 11
click at [358, 322] on link "Improve this map" at bounding box center [353, 323] width 47 height 7
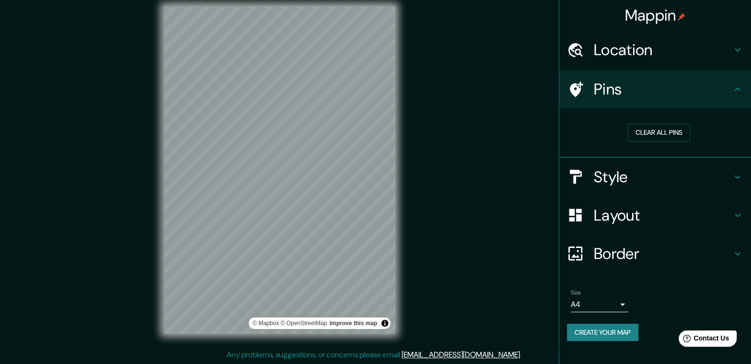
click at [615, 330] on button "Create your map" at bounding box center [602, 332] width 71 height 18
click at [596, 333] on div "Create your map" at bounding box center [655, 332] width 176 height 18
